Goal: Transaction & Acquisition: Purchase product/service

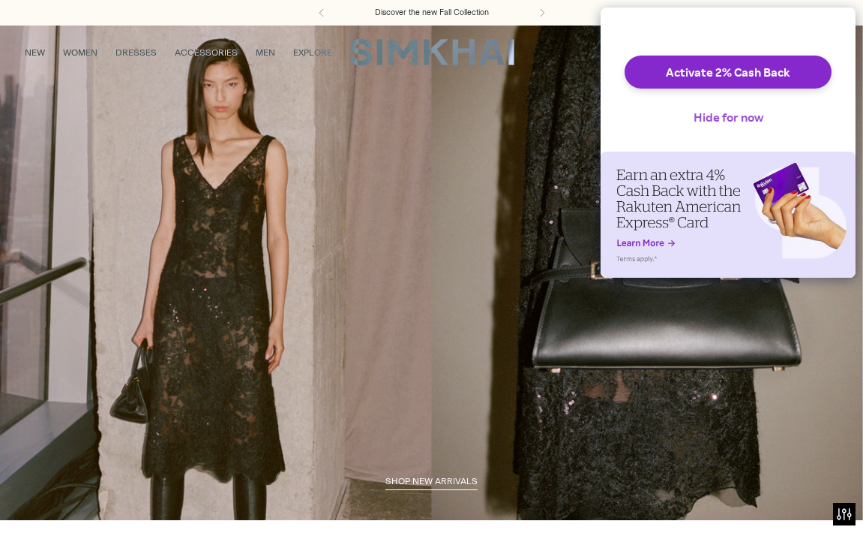
click at [732, 134] on button "Hide for now" at bounding box center [729, 117] width 94 height 33
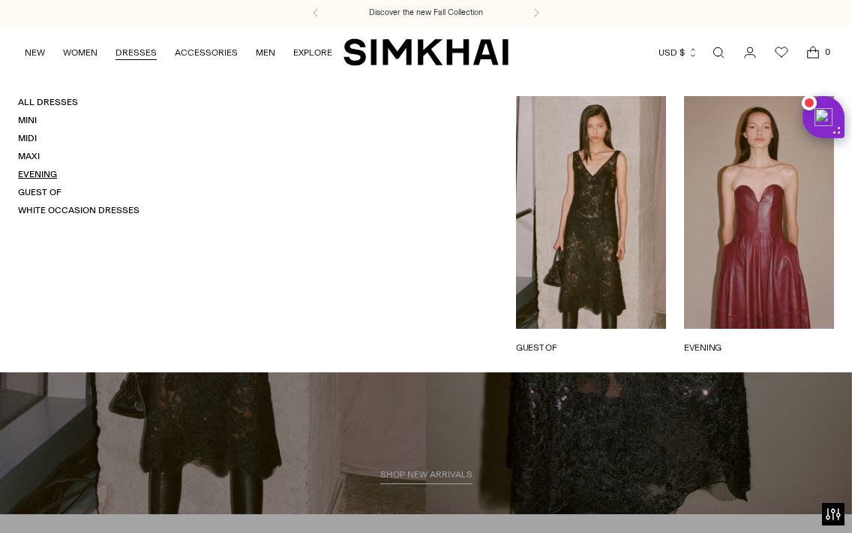
click at [46, 171] on link "Evening" at bounding box center [37, 174] width 39 height 11
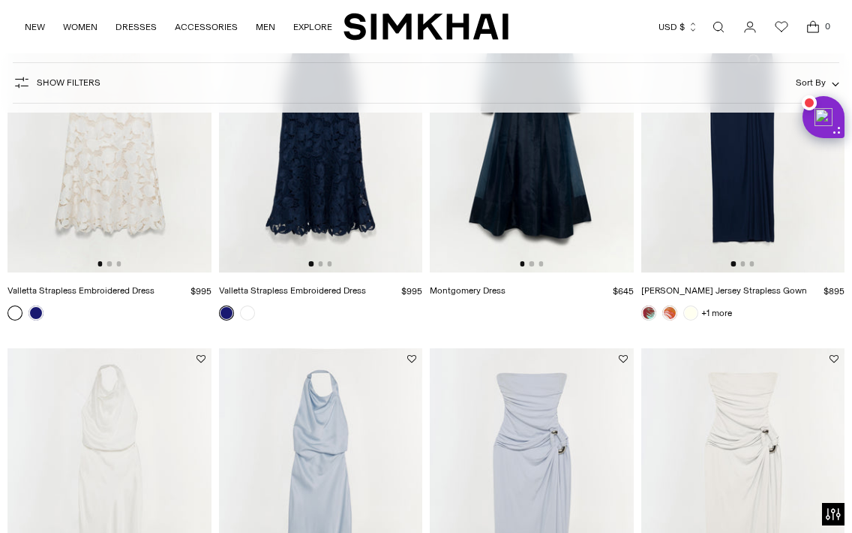
scroll to position [1391, 0]
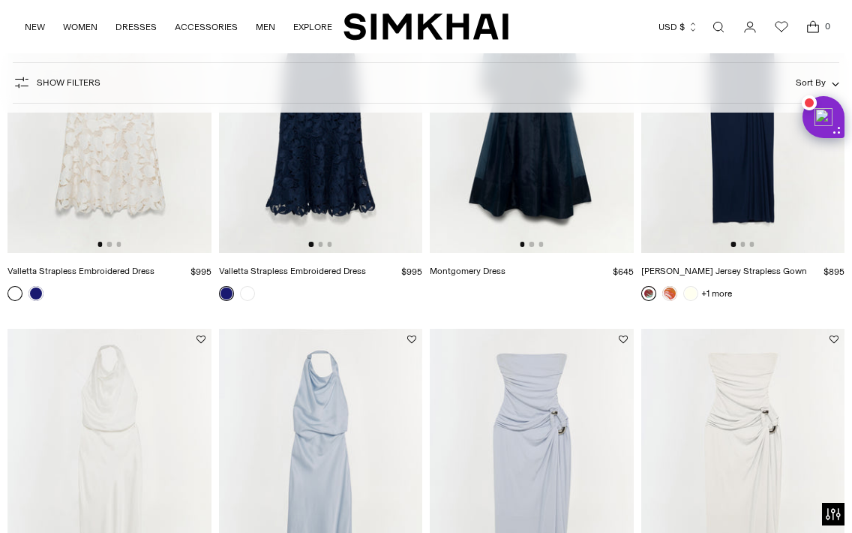
click at [647, 297] on link at bounding box center [648, 293] width 15 height 15
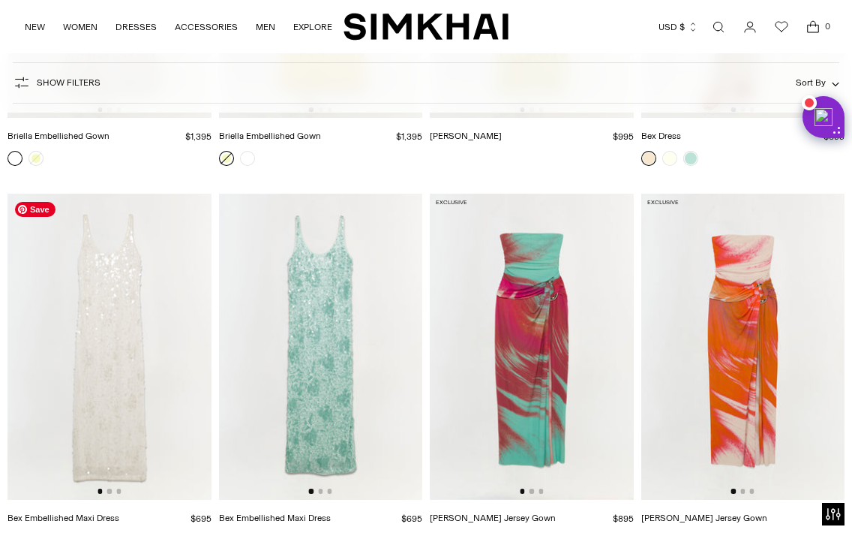
scroll to position [2296, 0]
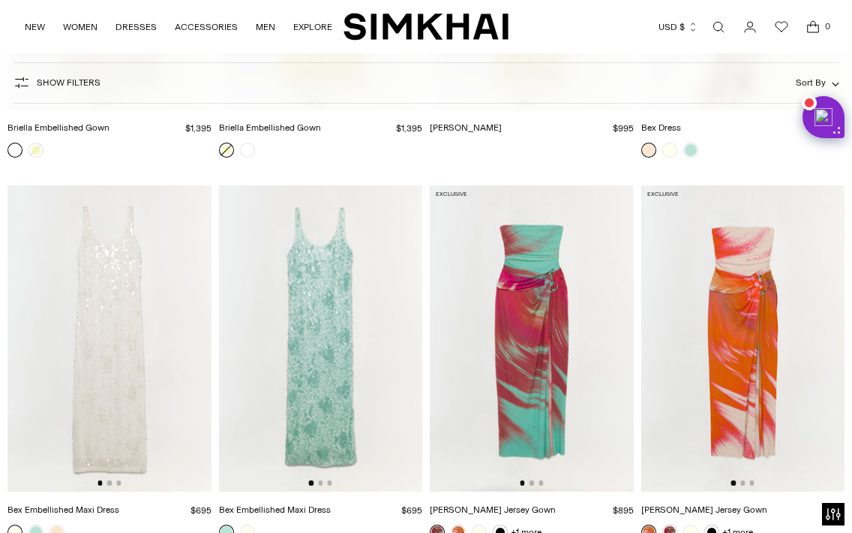
click at [80, 82] on span "Show Filters" at bounding box center [69, 82] width 64 height 11
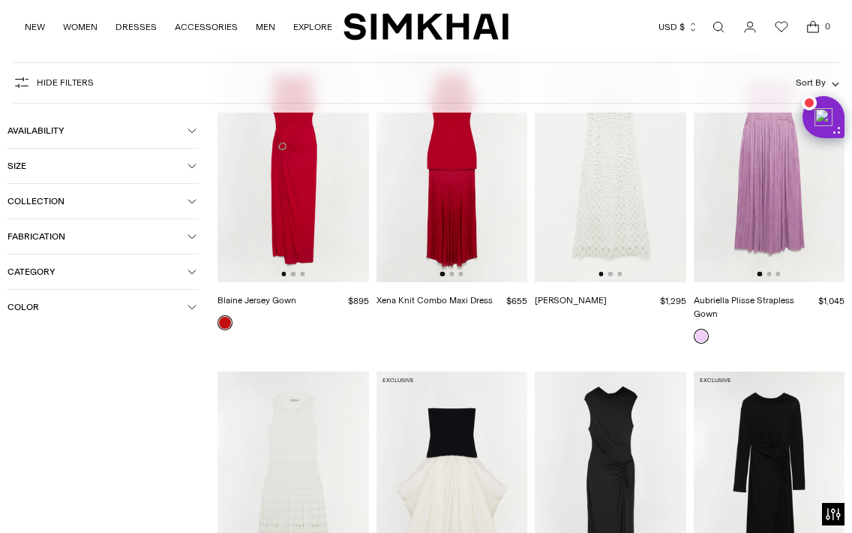
click at [77, 261] on button "Category" at bounding box center [103, 271] width 191 height 35
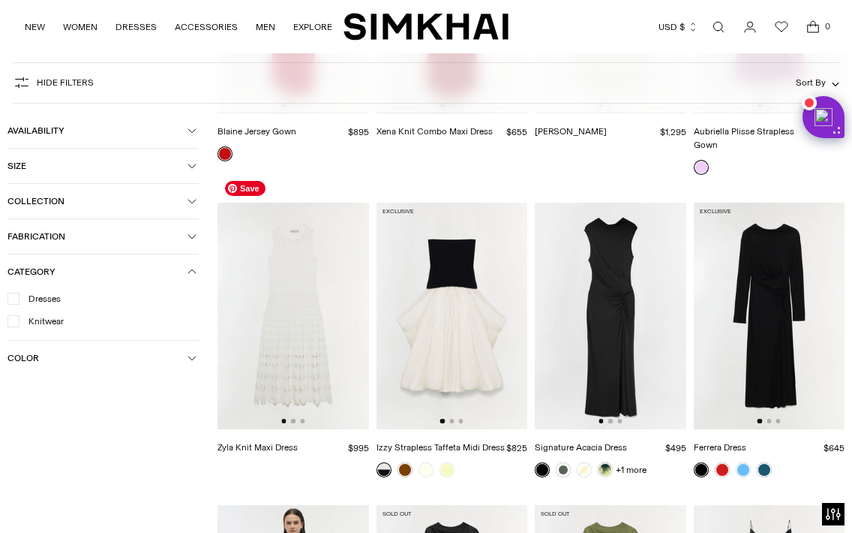
scroll to position [2466, 0]
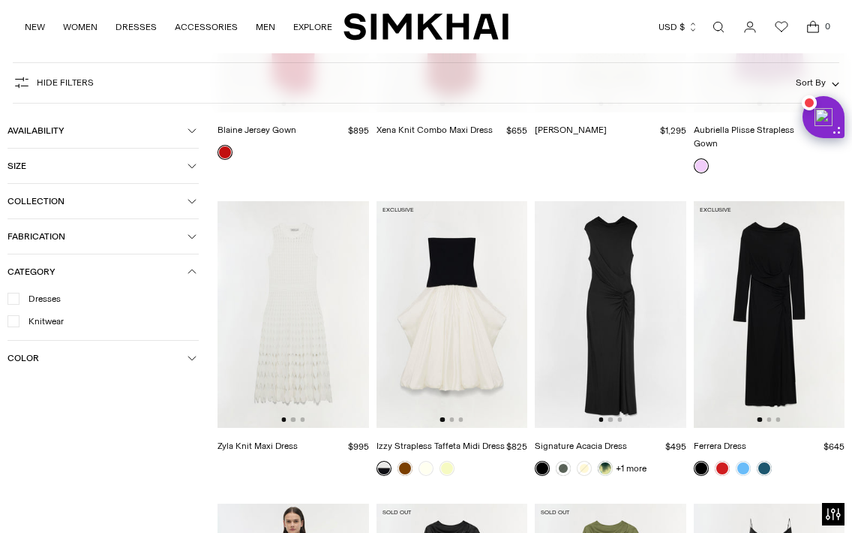
click at [133, 202] on span "Collection" at bounding box center [98, 201] width 180 height 11
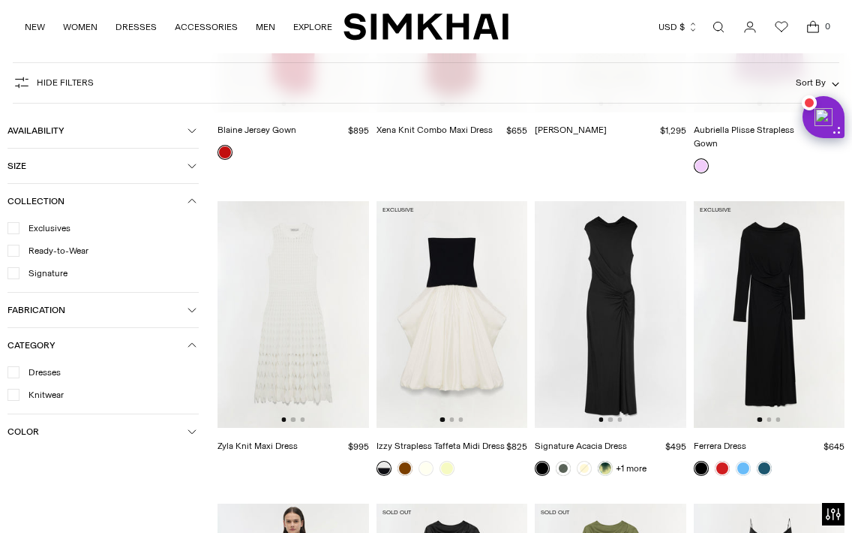
click at [104, 309] on span "Fabrication" at bounding box center [98, 310] width 180 height 11
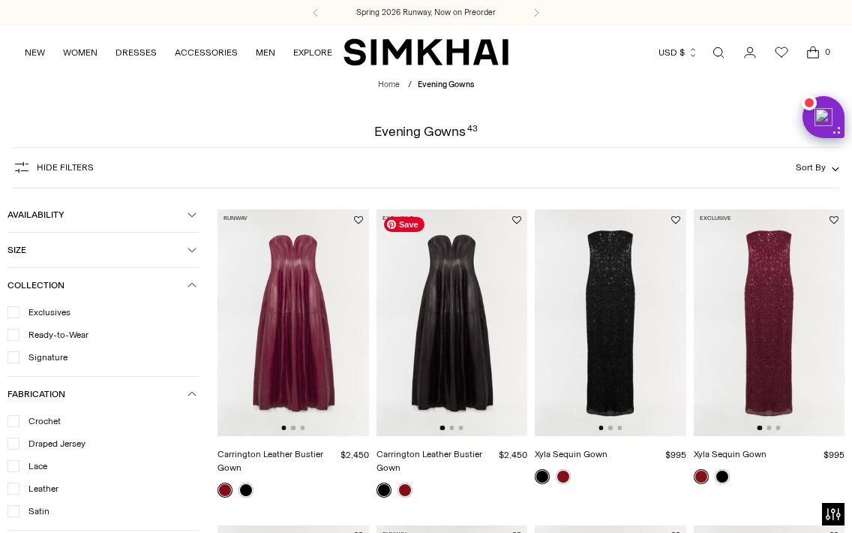
scroll to position [0, 0]
